Goal: Navigation & Orientation: Find specific page/section

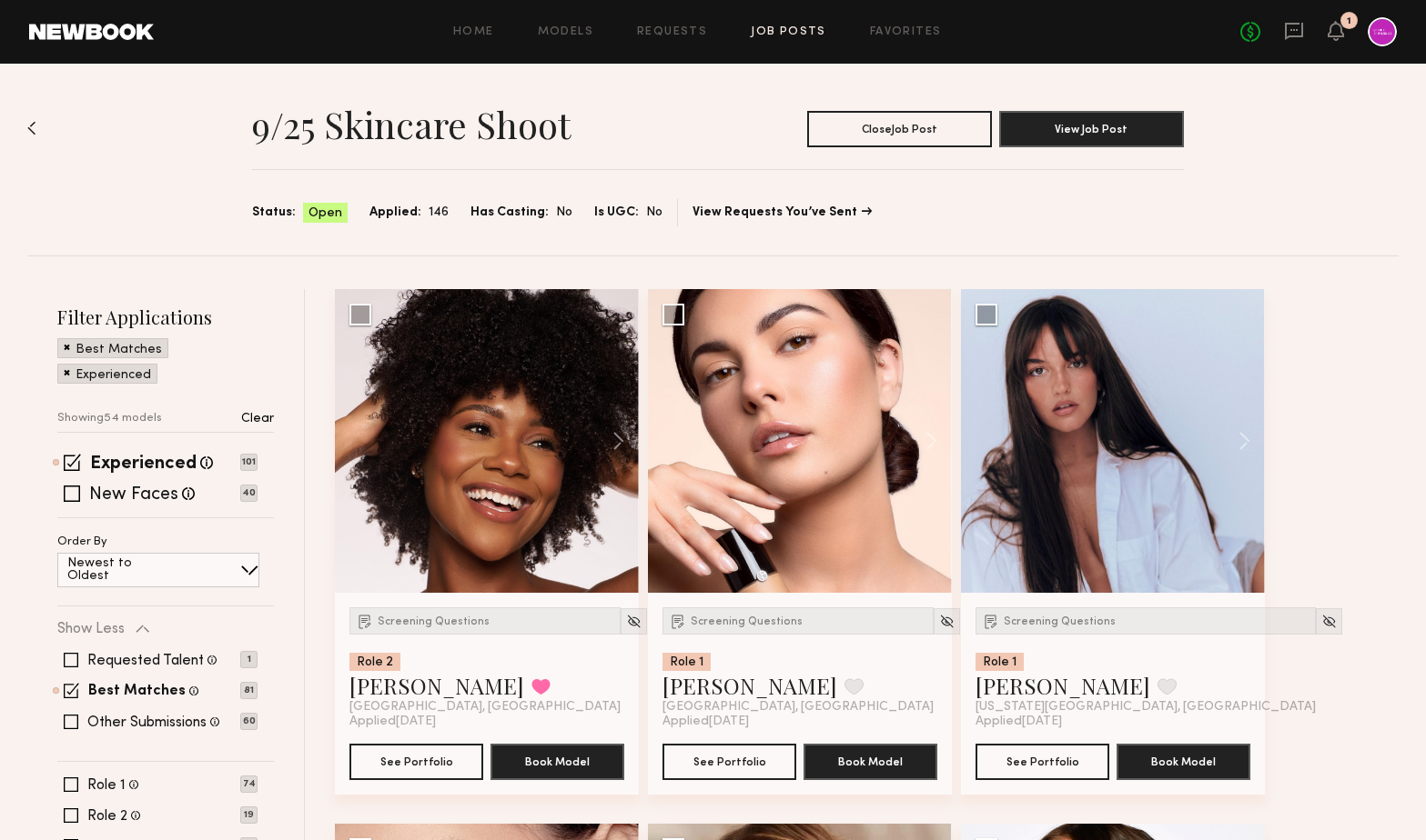
click at [912, 22] on div "Home Models Requests Job Posts Favorites Sign Out No fees up to $5,000 1" at bounding box center [774, 31] width 1243 height 30
click at [912, 24] on div "Home Models Requests Job Posts Favorites Sign Out No fees up to $5,000 1" at bounding box center [774, 31] width 1243 height 30
click at [911, 38] on div "Home Models Requests Job Posts Favorites Sign Out No fees up to $5,000 1" at bounding box center [774, 31] width 1243 height 30
click at [898, 30] on link "Favorites" at bounding box center [905, 32] width 71 height 11
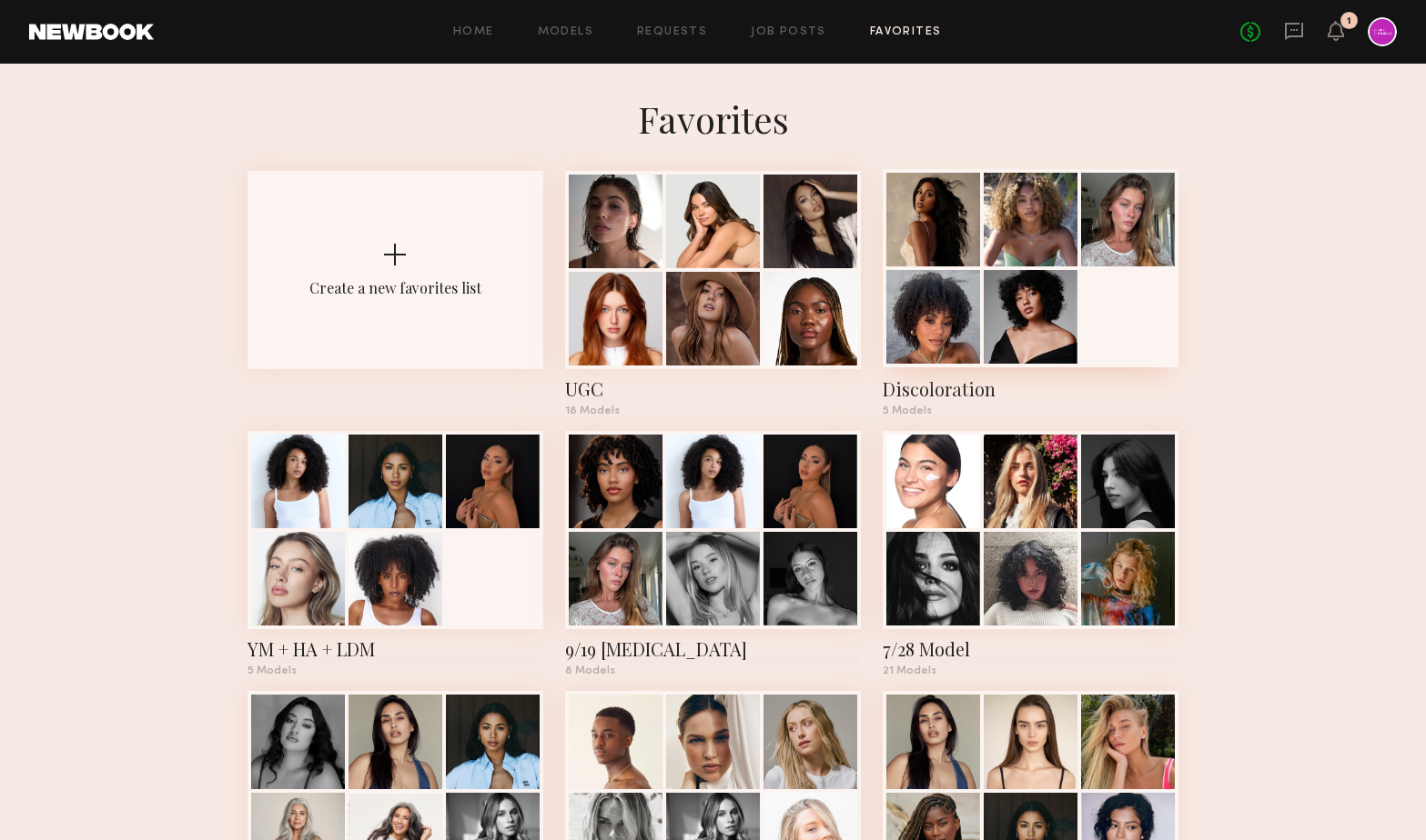
click at [1137, 319] on div at bounding box center [1030, 269] width 295 height 198
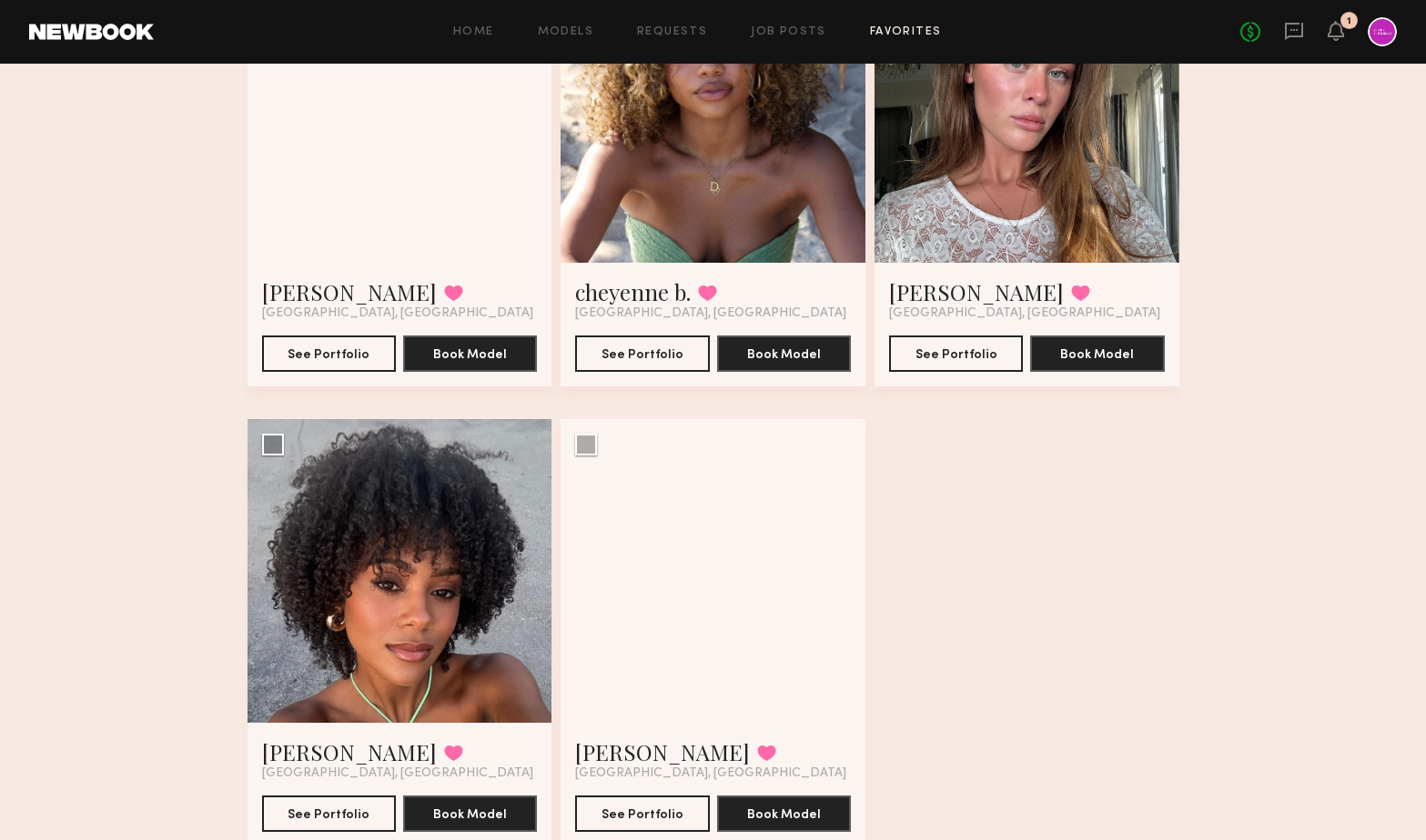
scroll to position [264, 0]
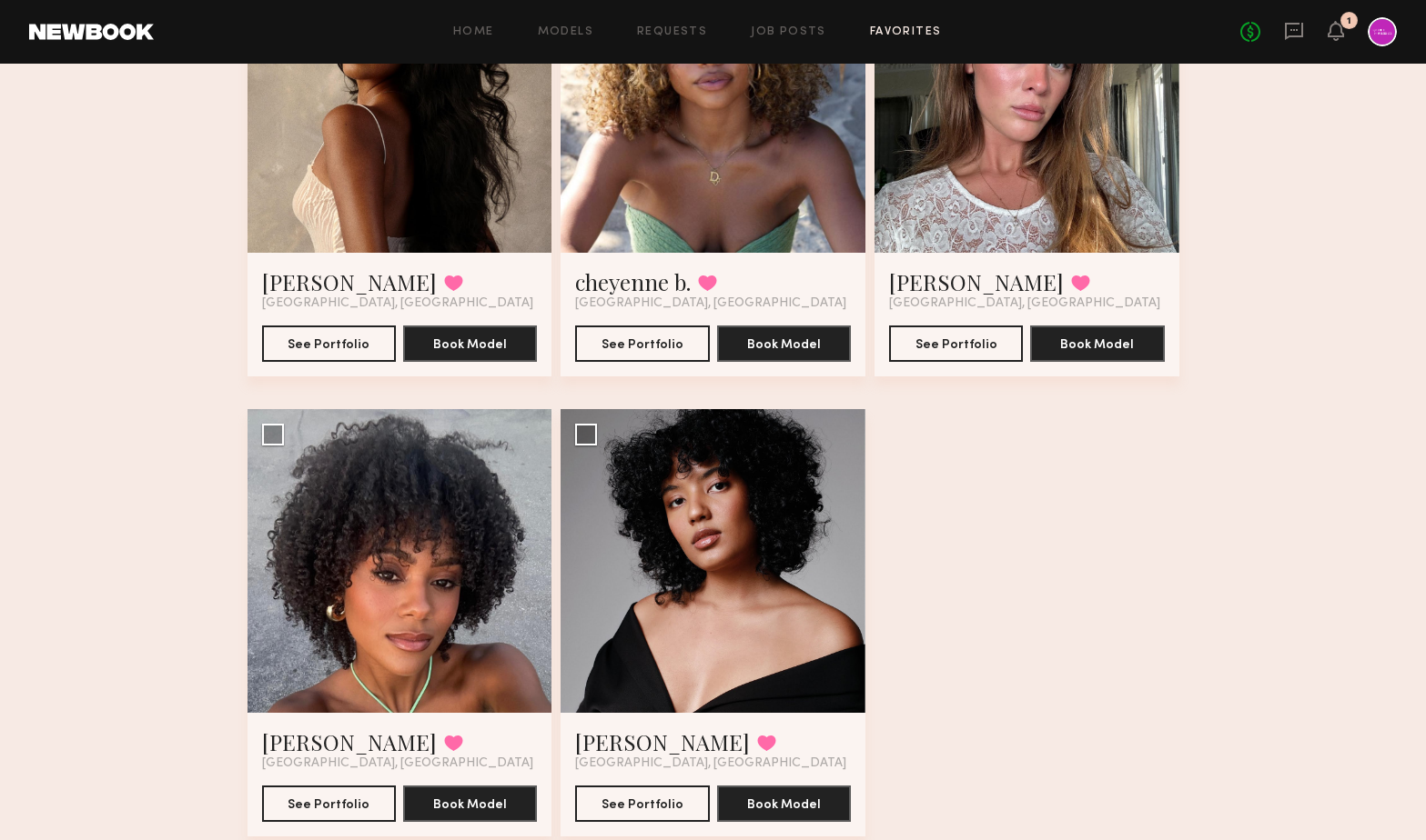
click at [348, 174] on div at bounding box center [400, 101] width 305 height 305
click at [355, 184] on div at bounding box center [400, 101] width 305 height 305
click at [351, 330] on button "See Portfolio" at bounding box center [329, 343] width 133 height 36
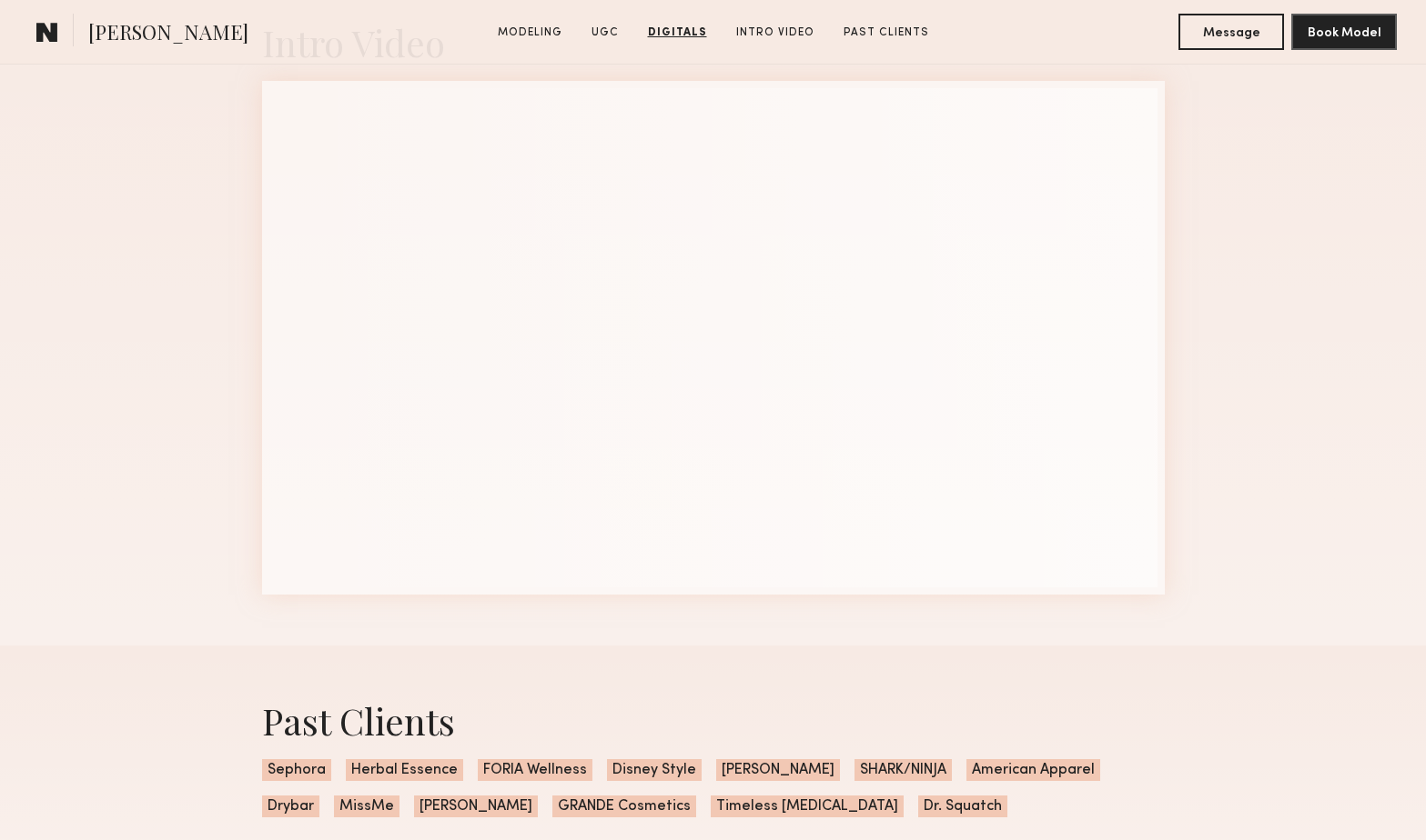
scroll to position [5314, 0]
